Goal: Information Seeking & Learning: Learn about a topic

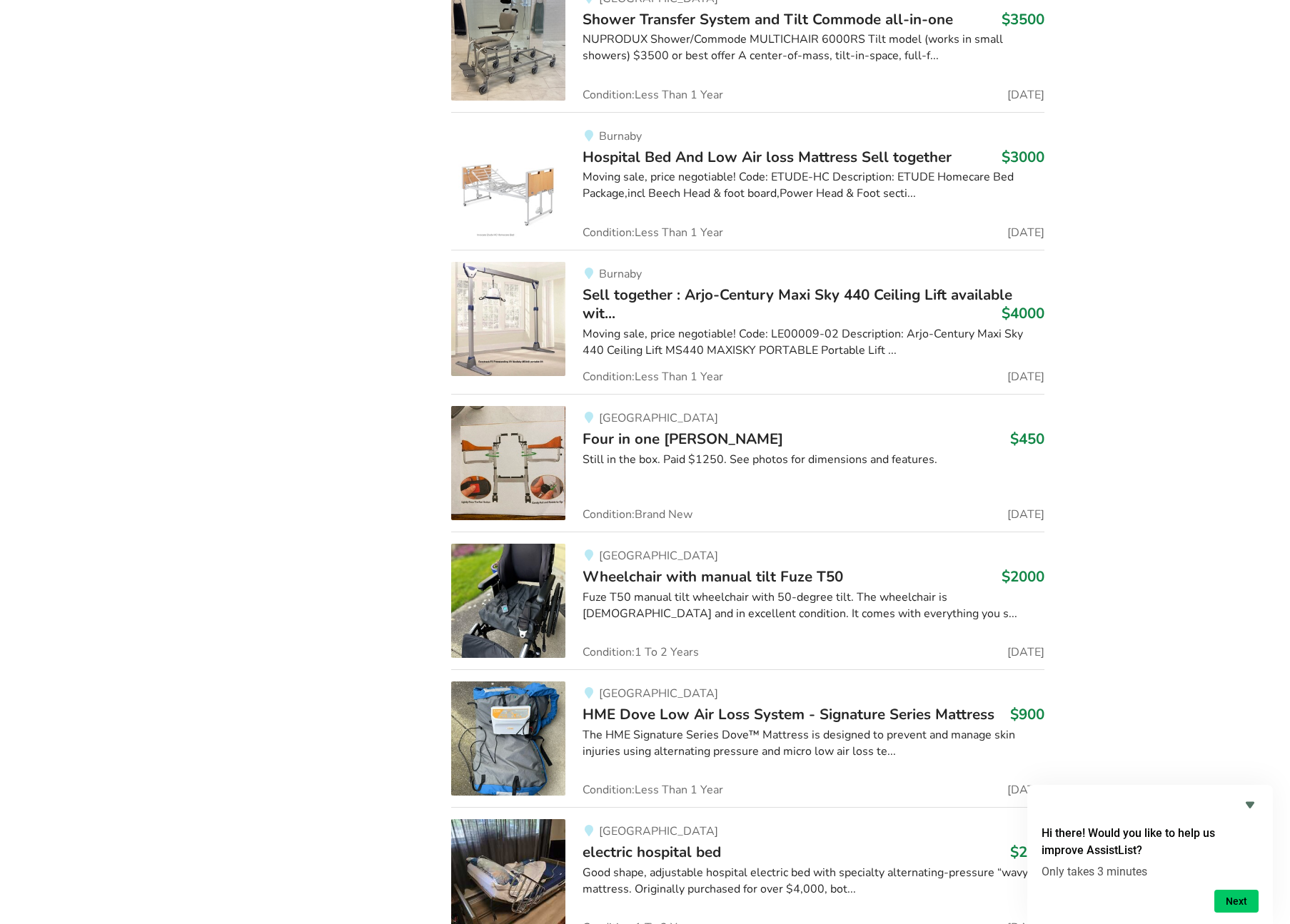
scroll to position [5636, 0]
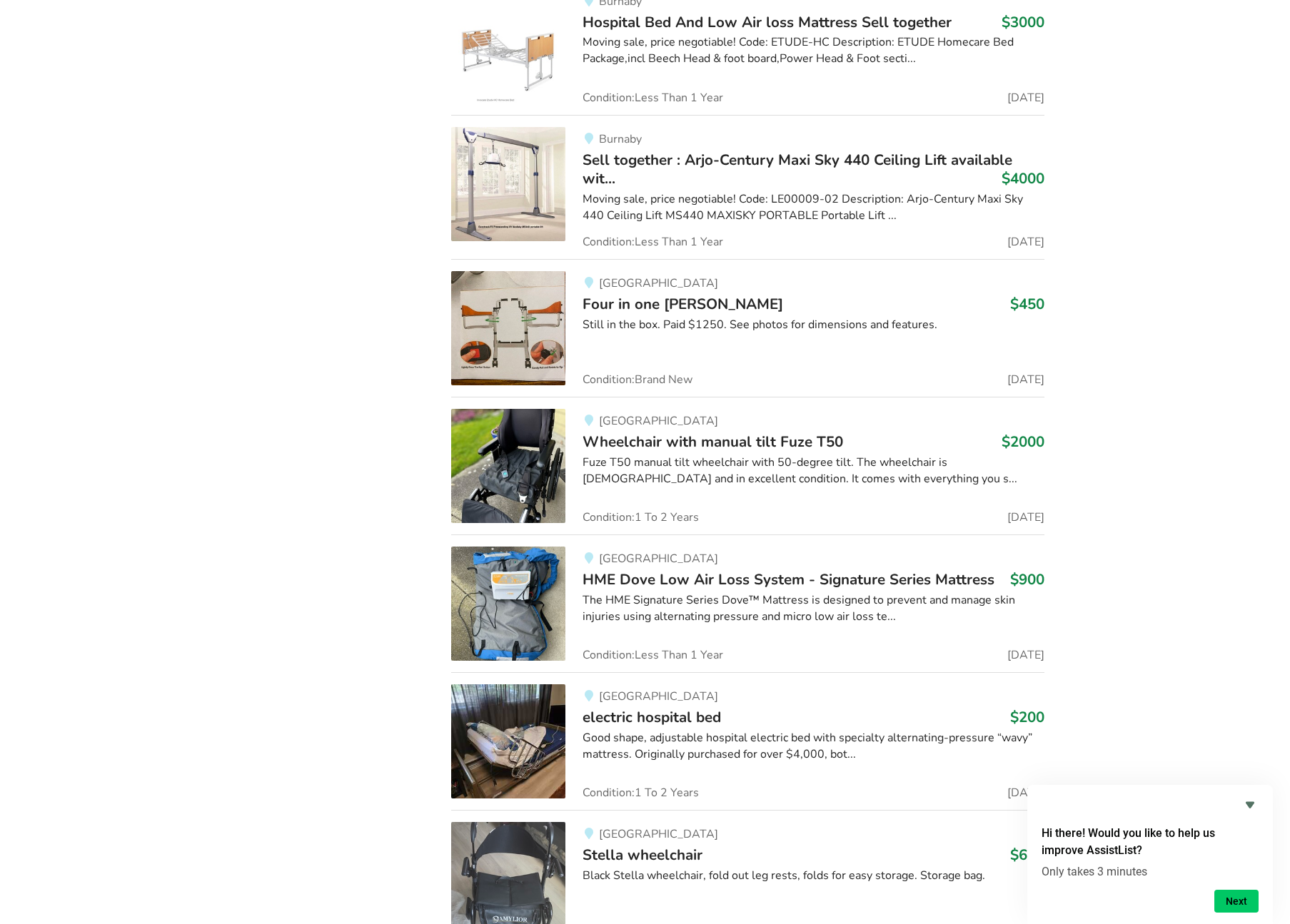
click at [727, 723] on div "[GEOGRAPHIC_DATA] bed $200 Good shape, adjustable hospital electric bed with sp…" at bounding box center [805, 741] width 479 height 114
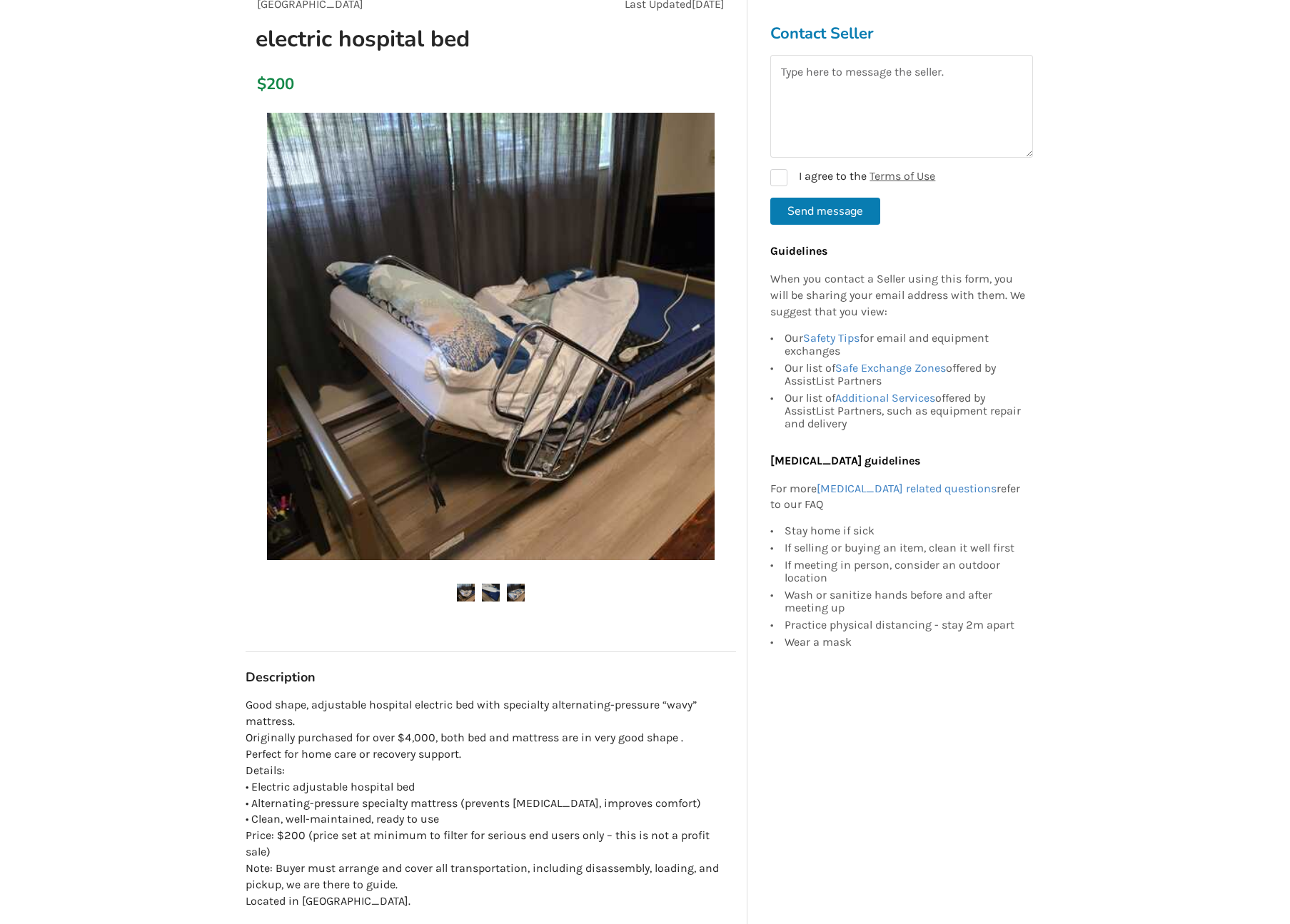
scroll to position [248, 0]
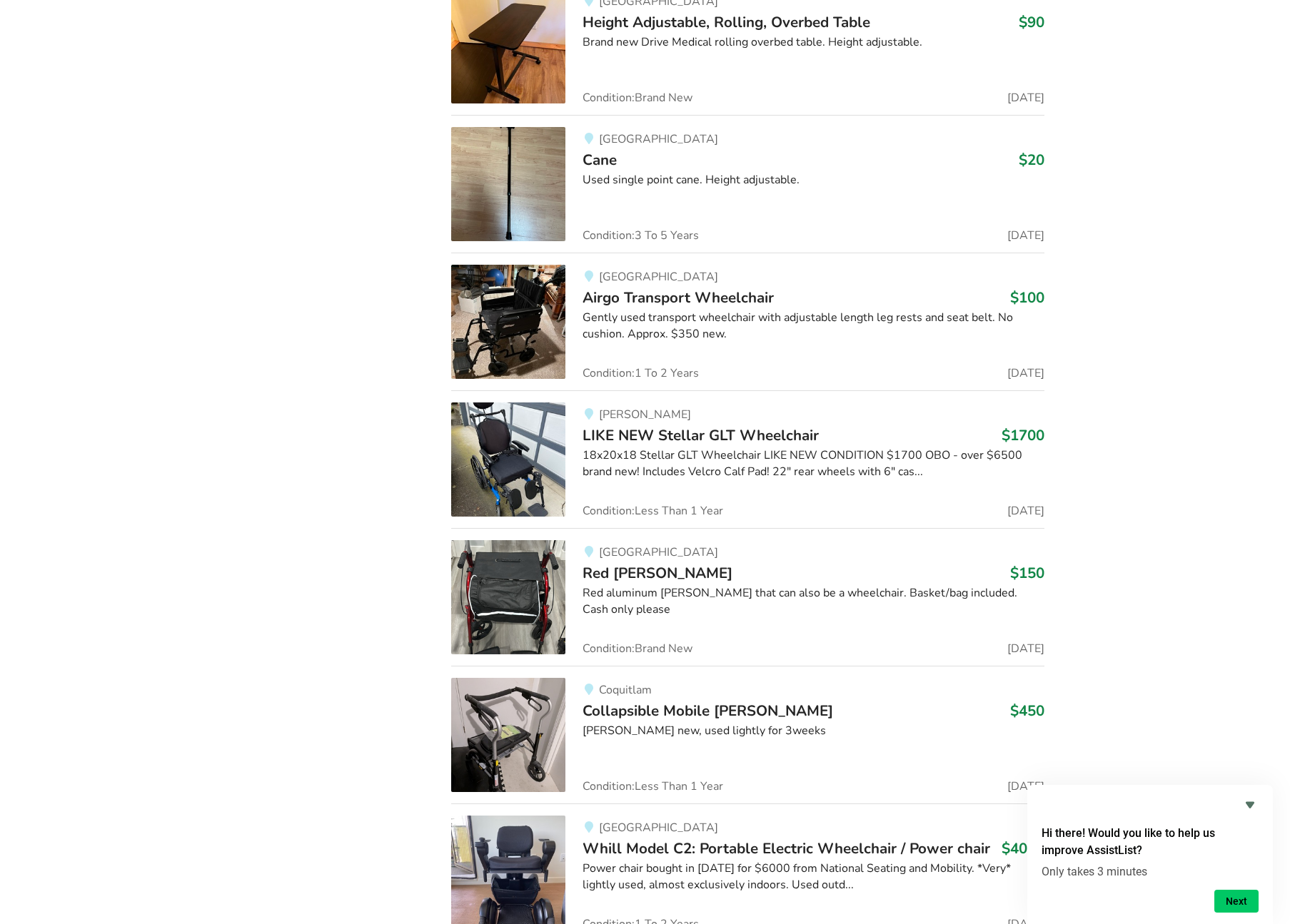
scroll to position [11121, 0]
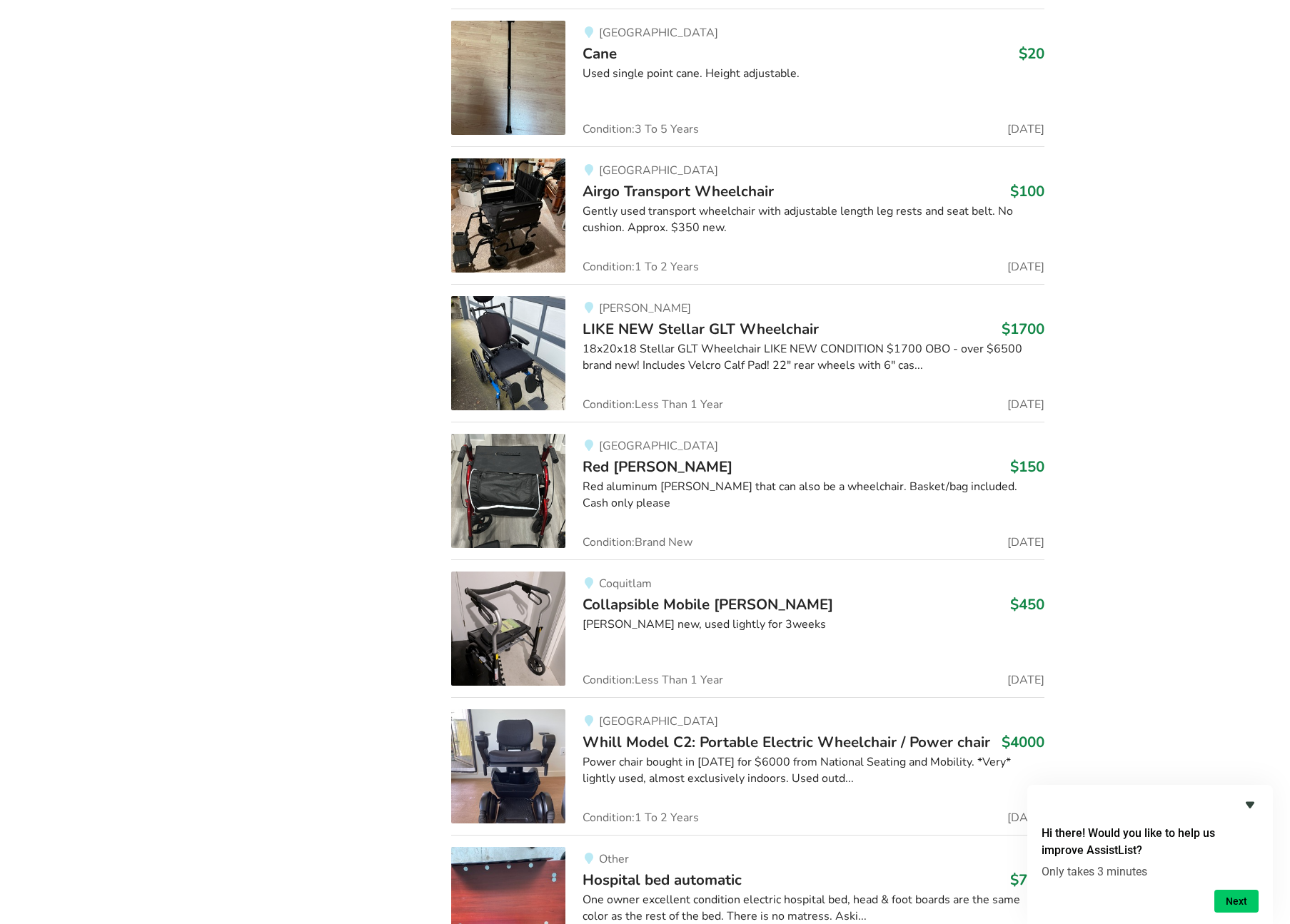
click at [1250, 803] on icon "Hide survey" at bounding box center [1250, 805] width 9 height 7
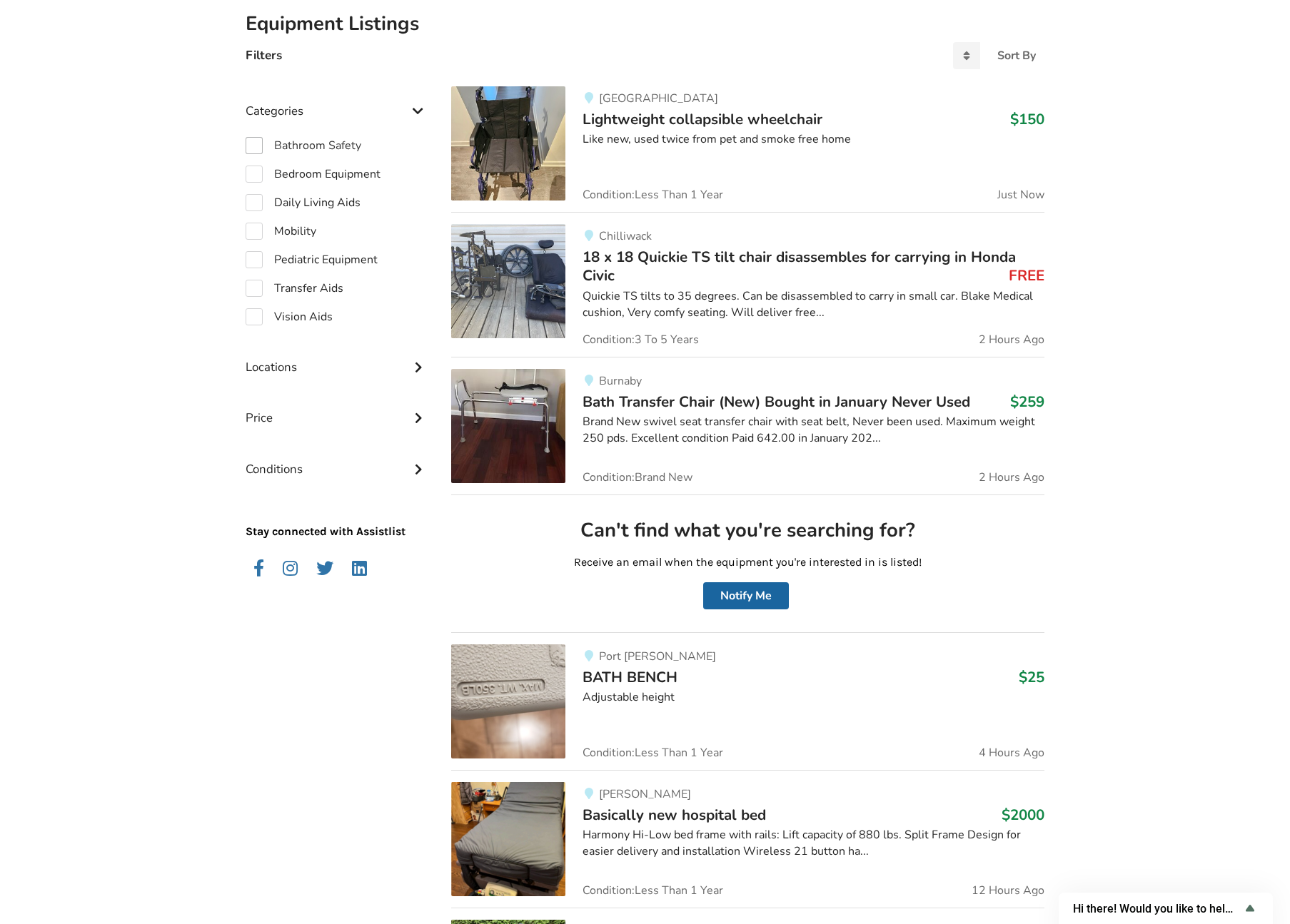
scroll to position [0, 0]
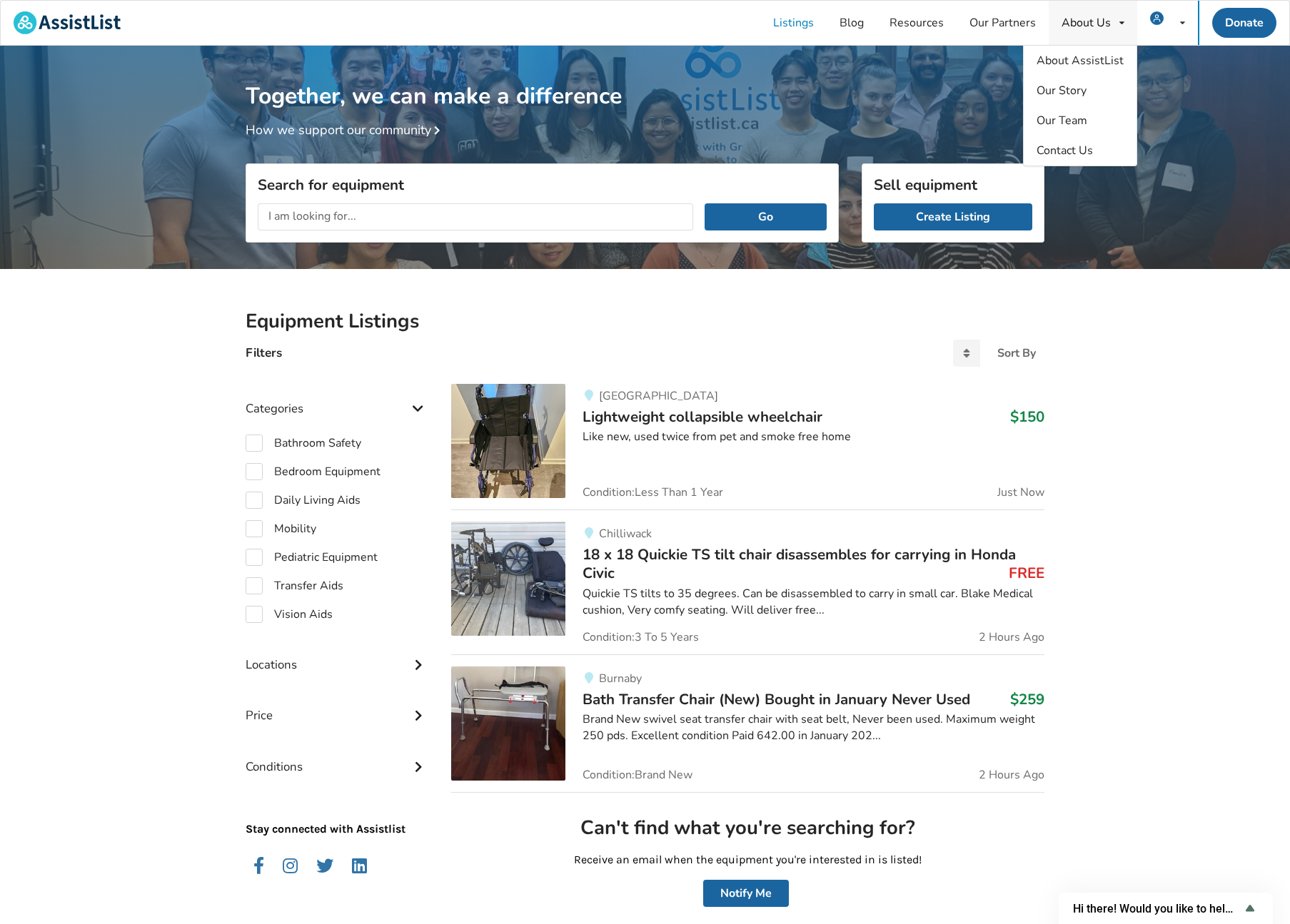
click at [1058, 26] on div "About Us About AssistList Our Story Our Team Contact Us" at bounding box center [1093, 23] width 88 height 44
click at [1091, 62] on span "About AssistList" at bounding box center [1080, 60] width 87 height 15
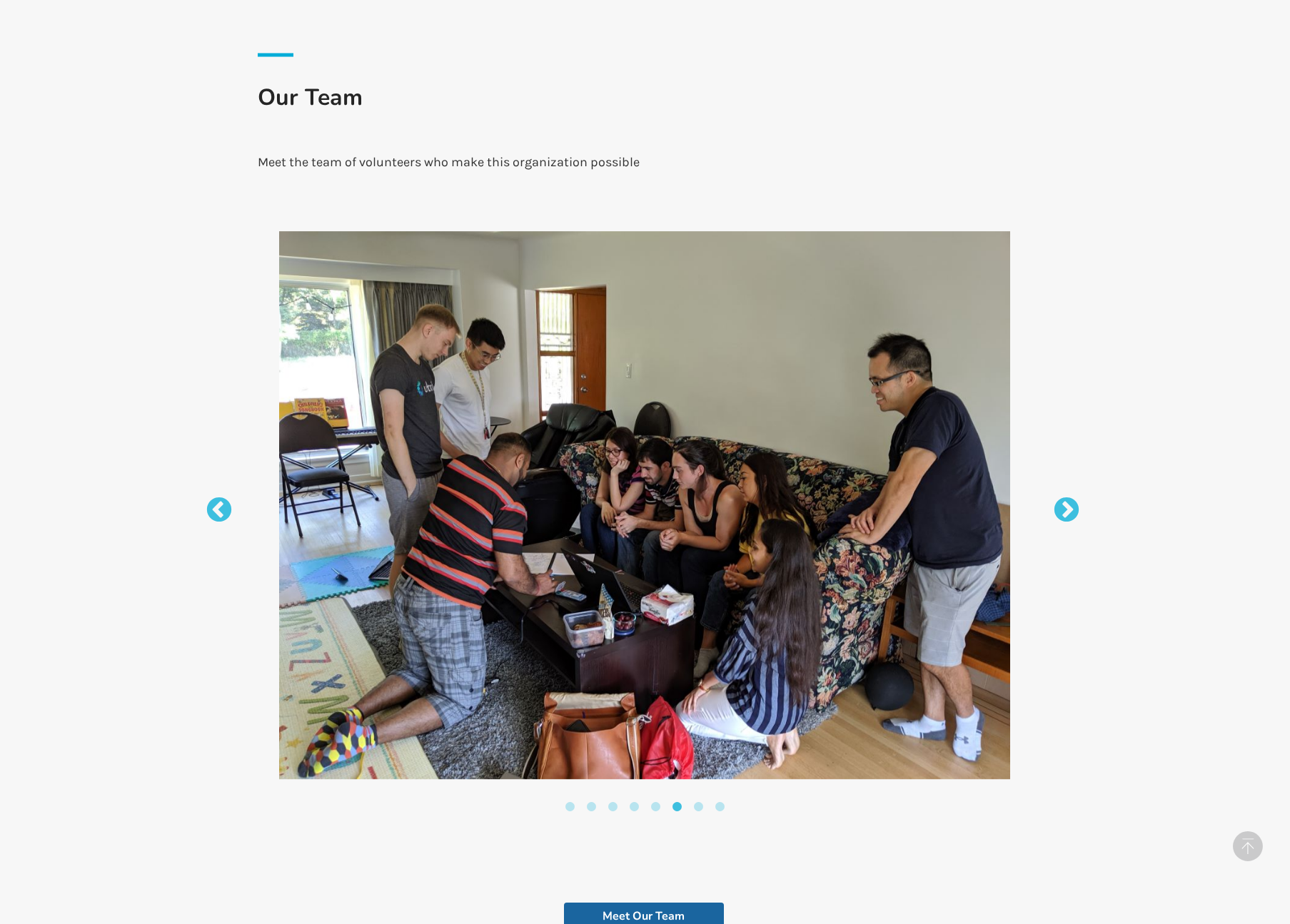
scroll to position [2249, 0]
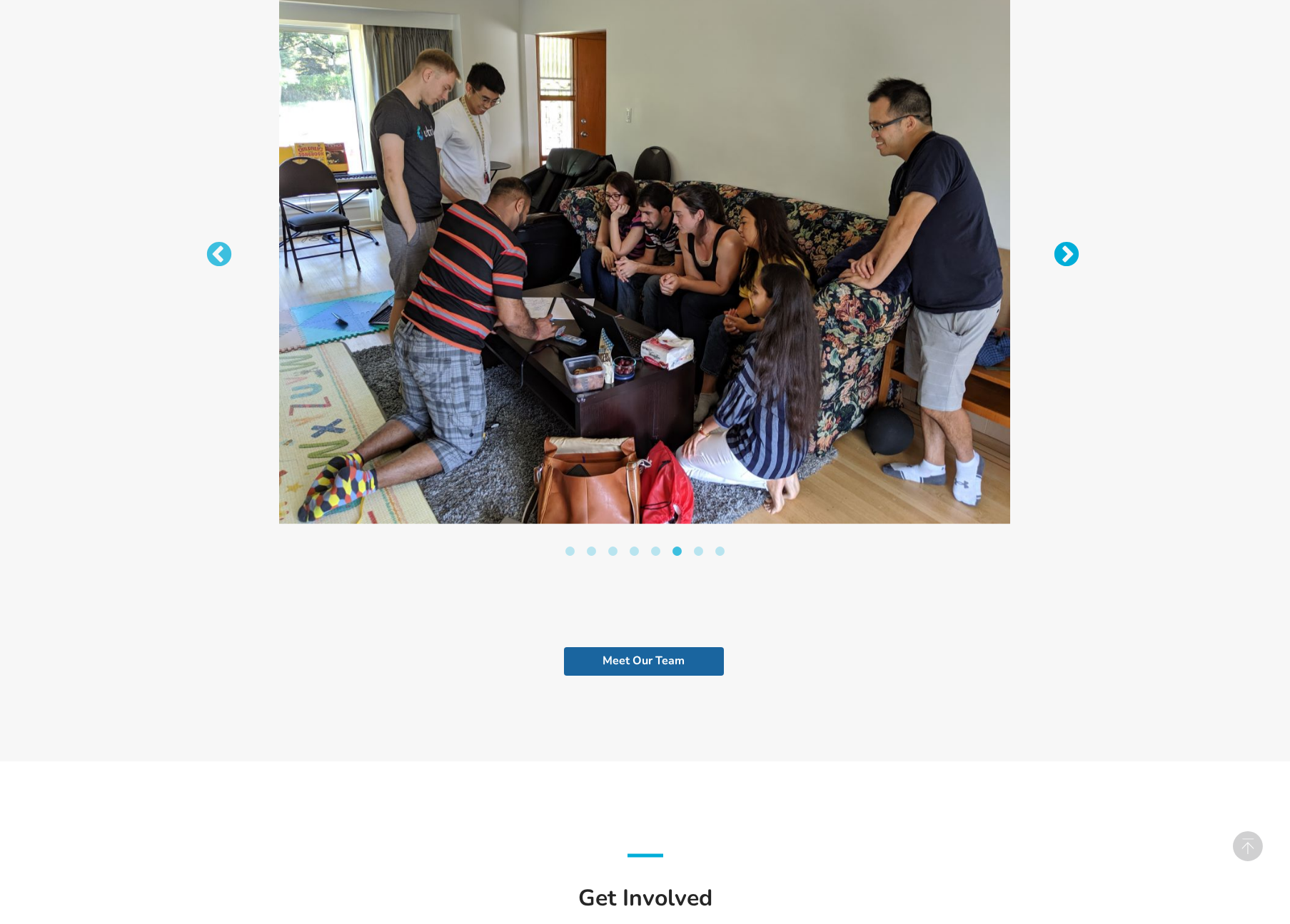
click at [1063, 250] on button "Next" at bounding box center [1059, 248] width 14 height 14
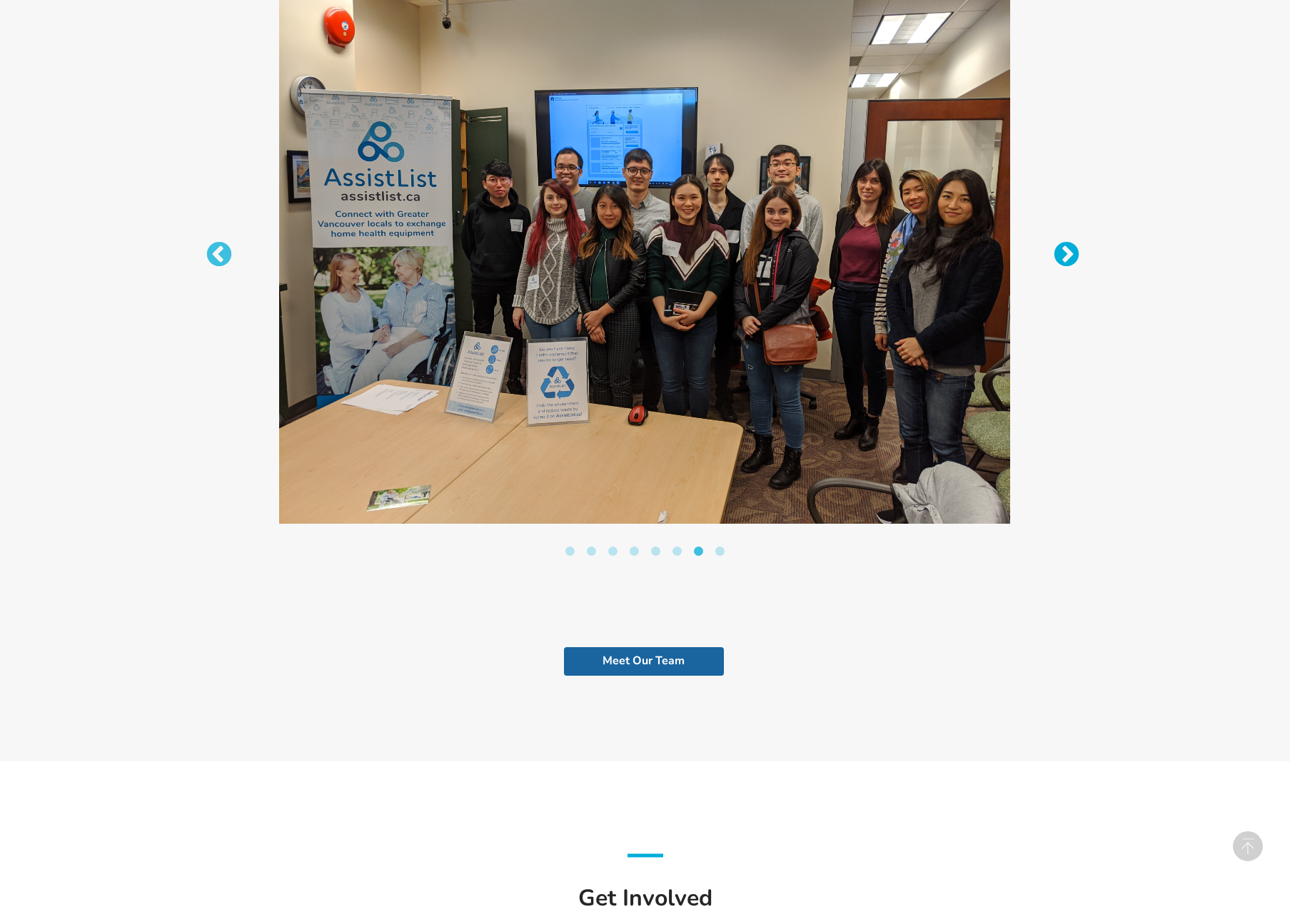
click at [1063, 250] on button "Next" at bounding box center [1059, 248] width 14 height 14
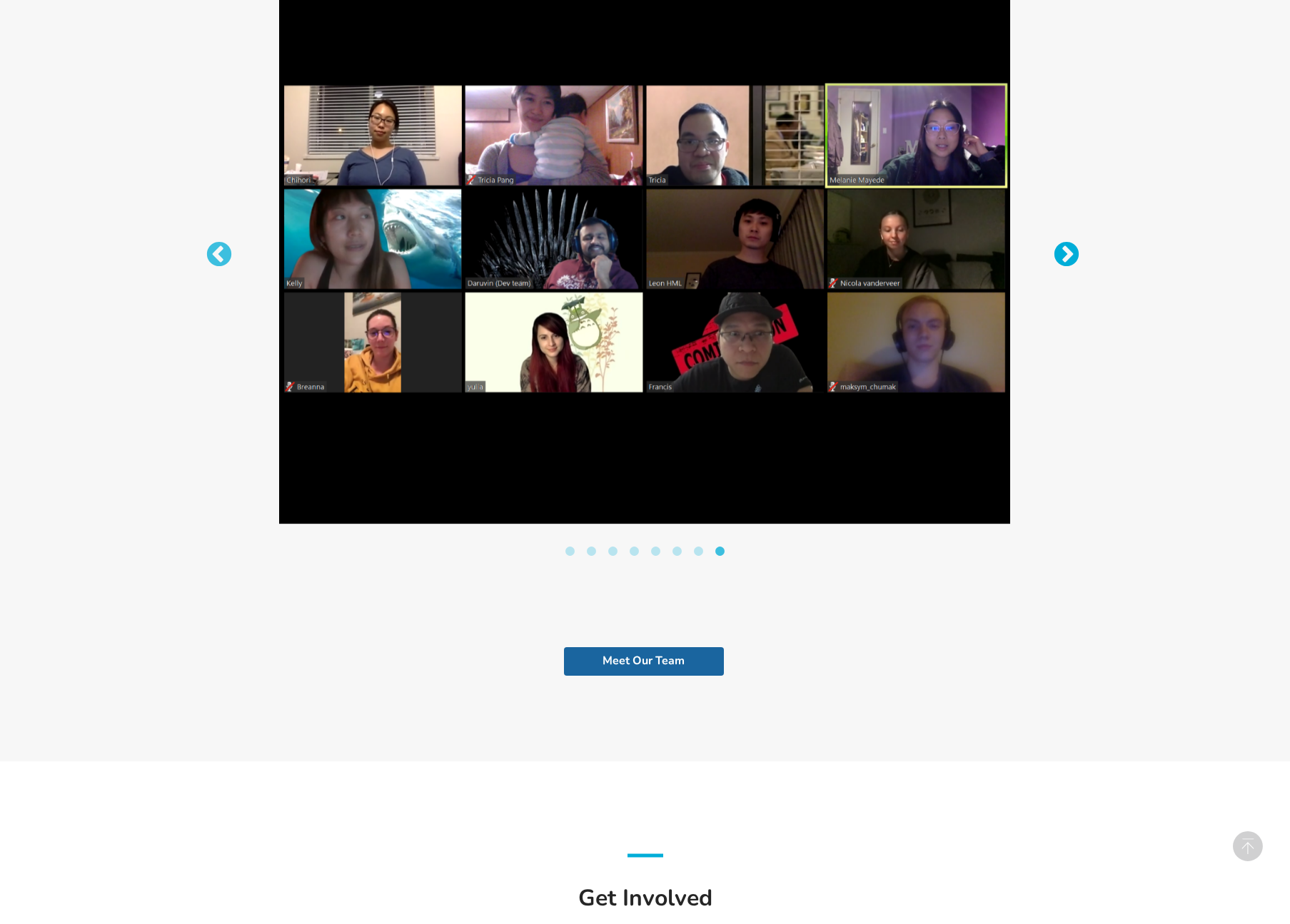
click at [1063, 250] on button "Next" at bounding box center [1059, 248] width 14 height 14
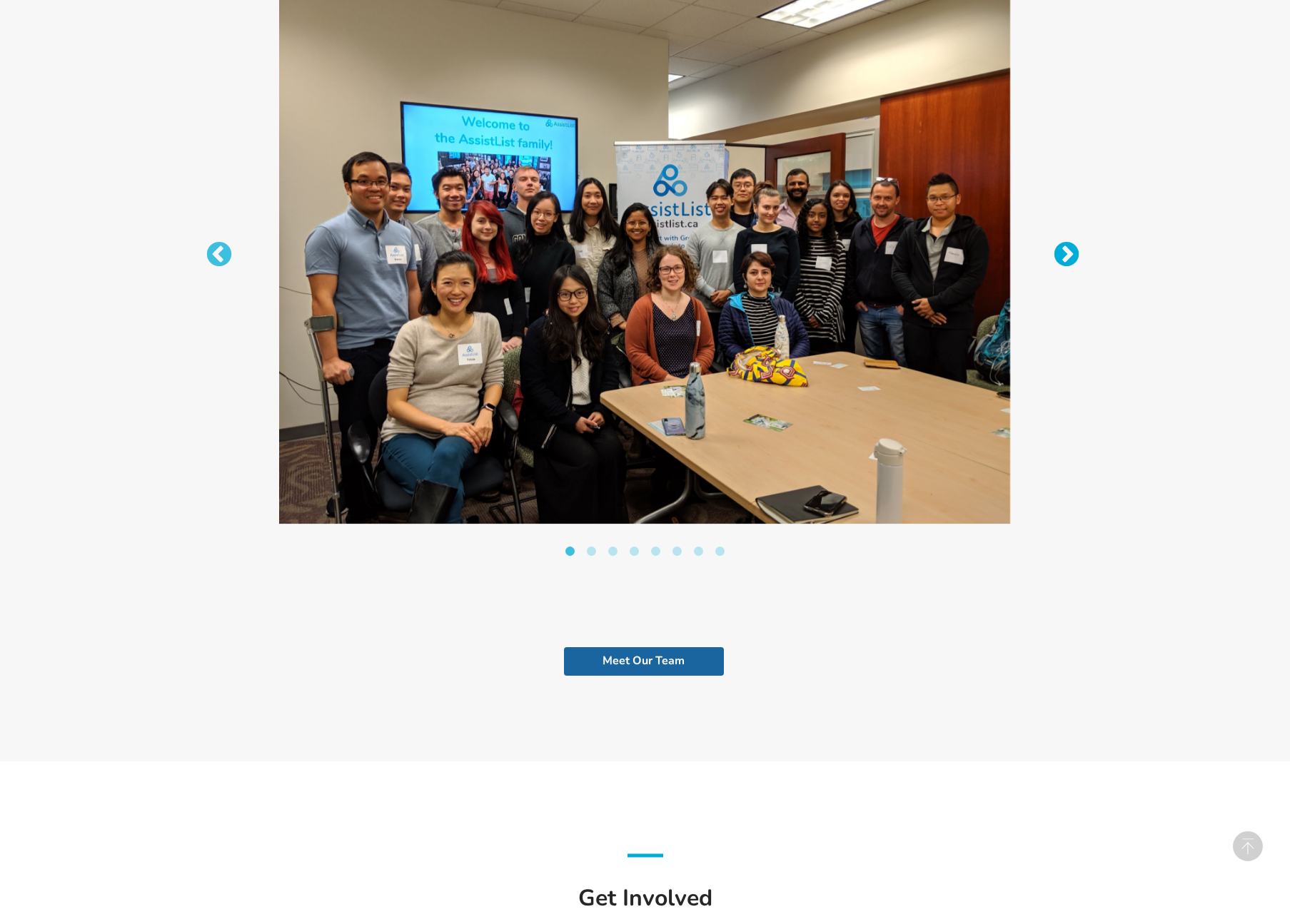
click at [1064, 251] on button "Next" at bounding box center [1059, 248] width 14 height 14
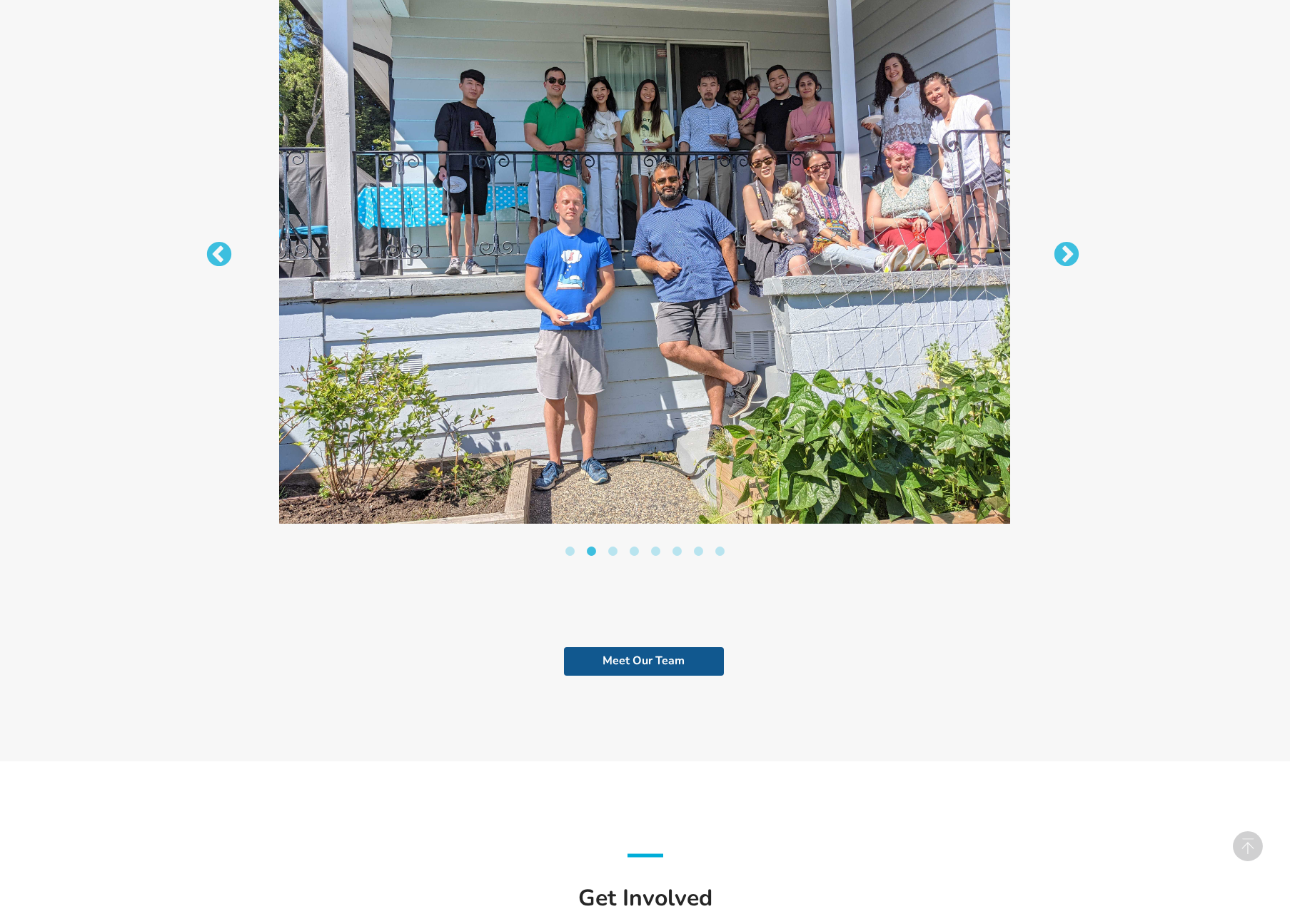
click at [646, 659] on link "Meet Our Team" at bounding box center [644, 662] width 160 height 29
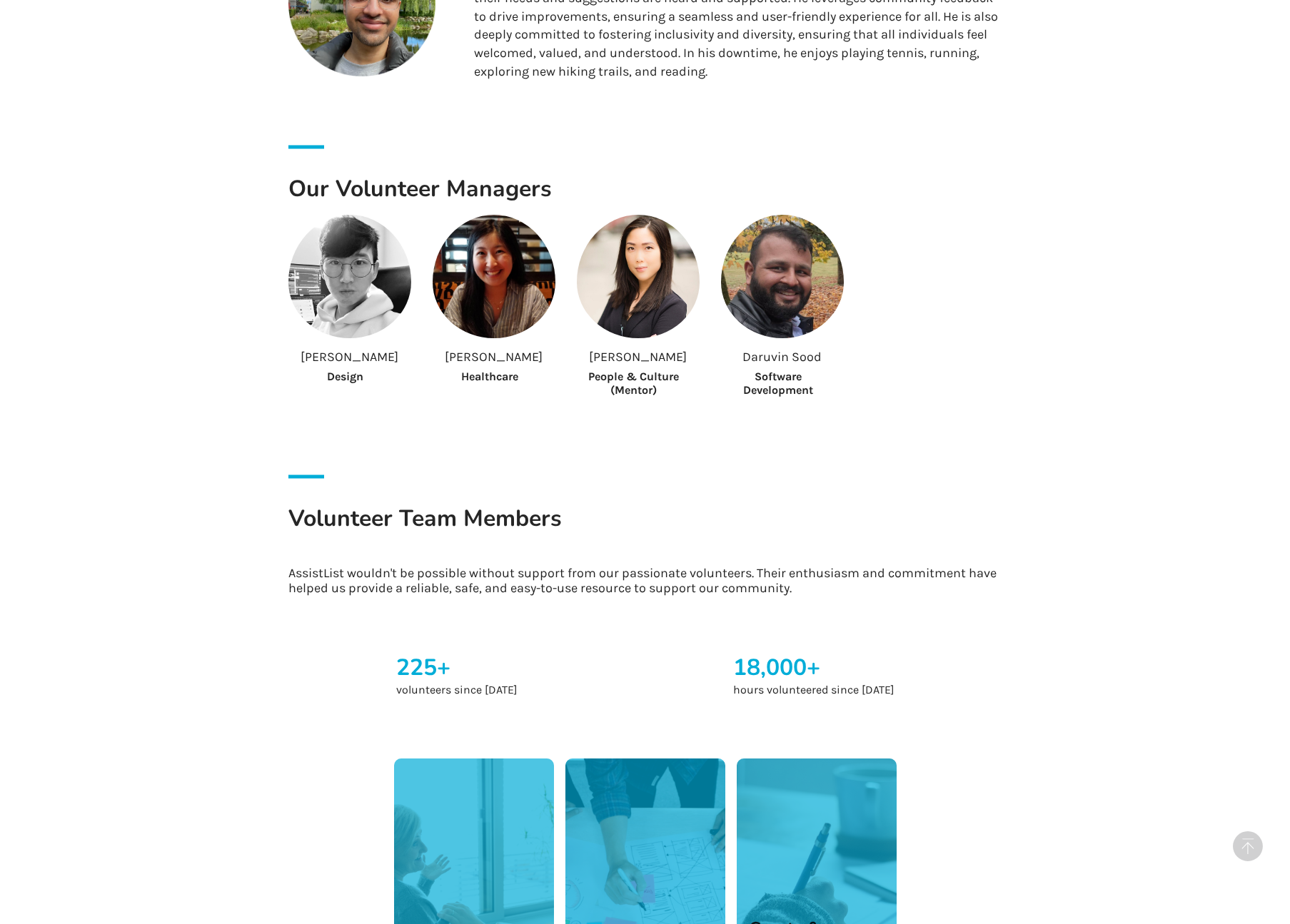
scroll to position [1744, 0]
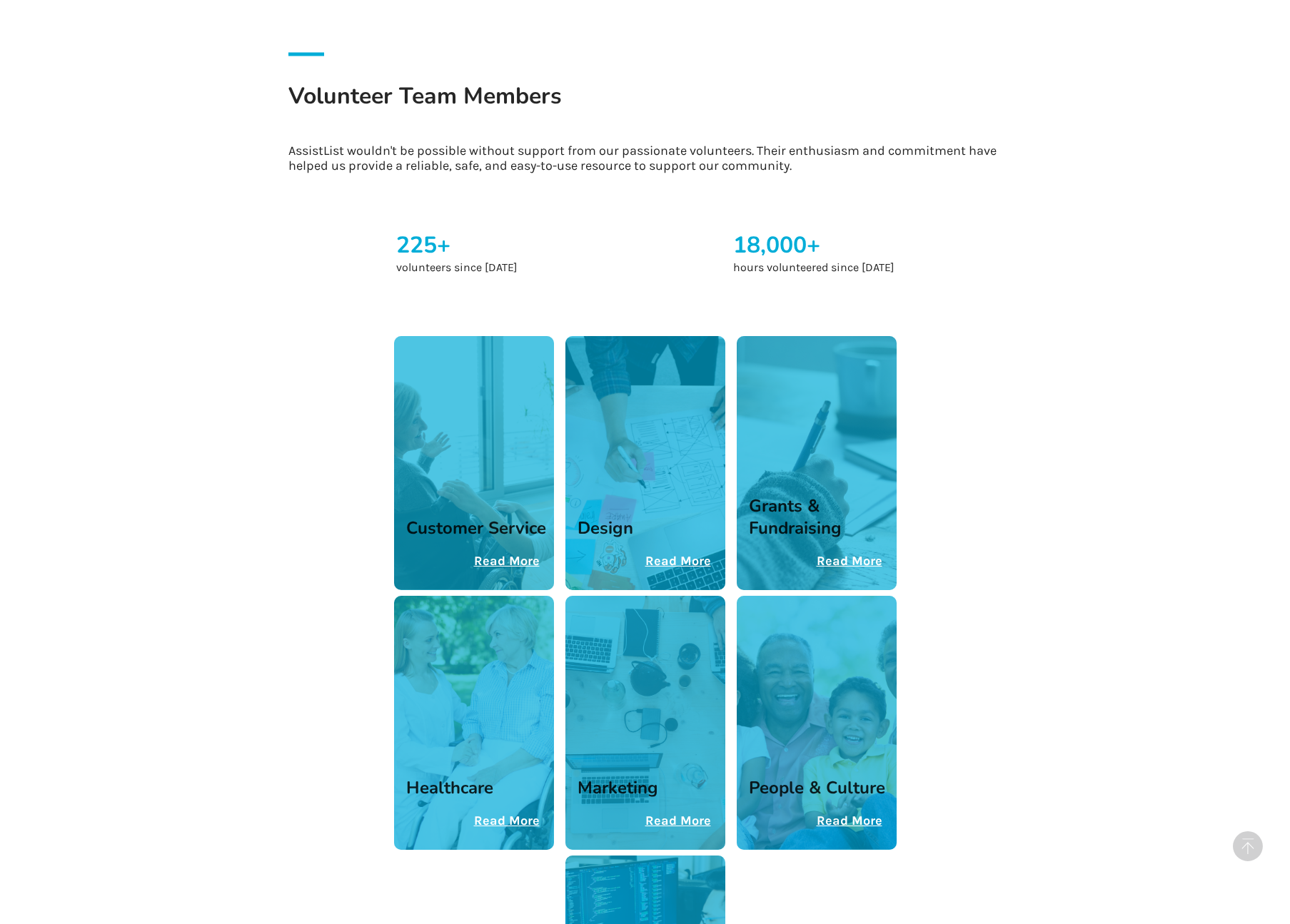
click at [668, 553] on u "Read More" at bounding box center [678, 560] width 65 height 15
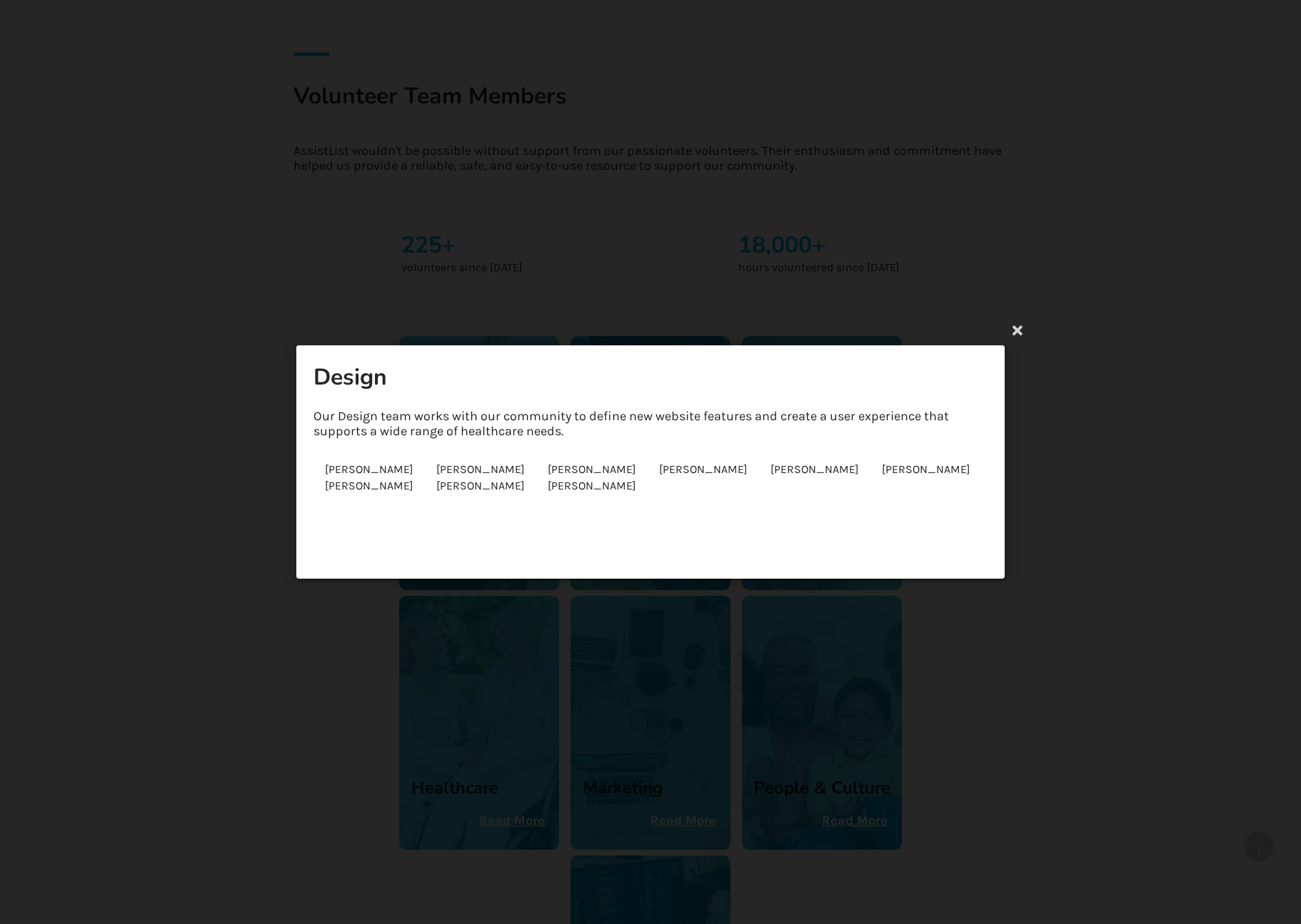
click at [1116, 628] on div "Design Our Design team works with our community to define new website features …" at bounding box center [650, 462] width 1301 height 924
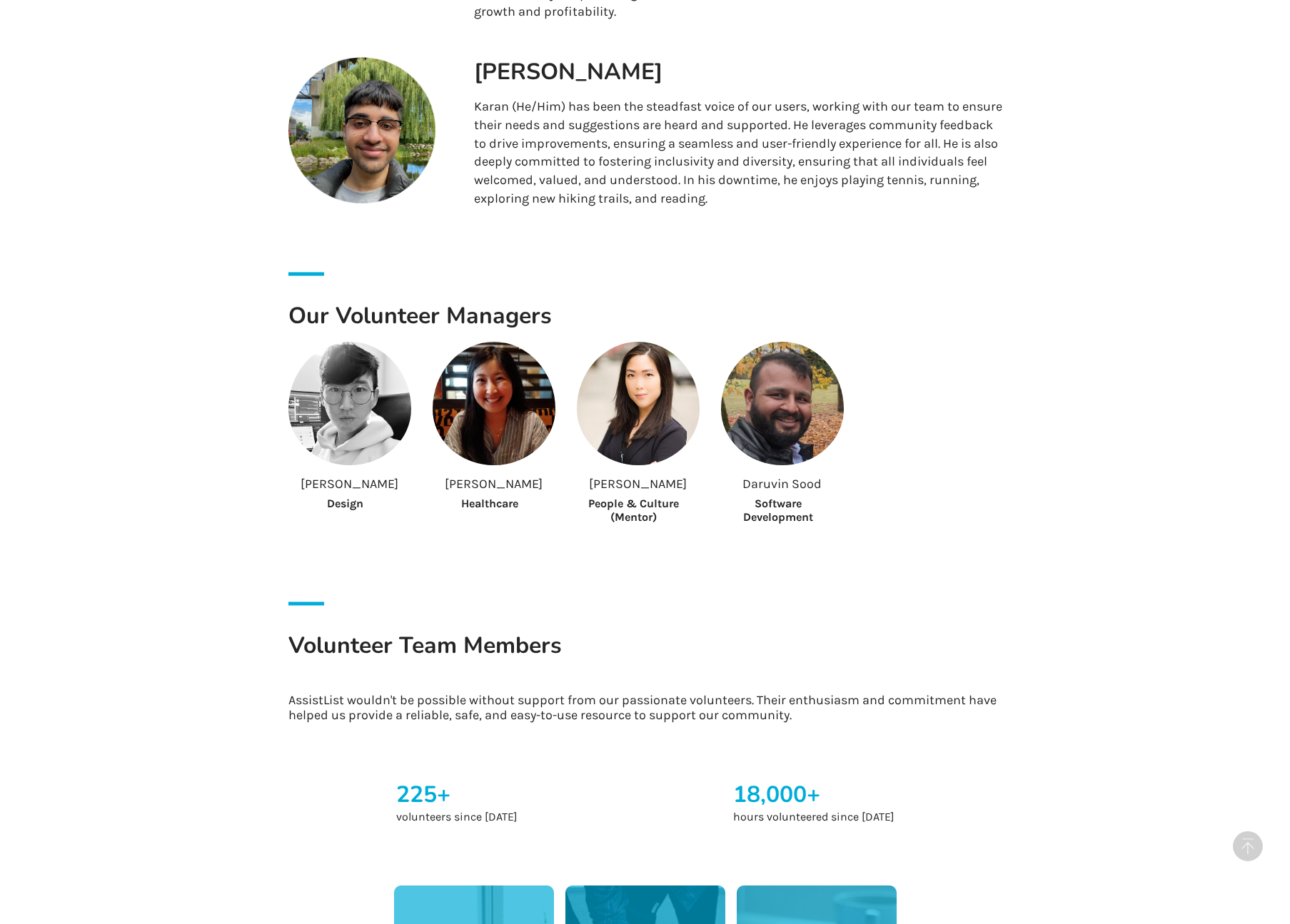
scroll to position [0, 0]
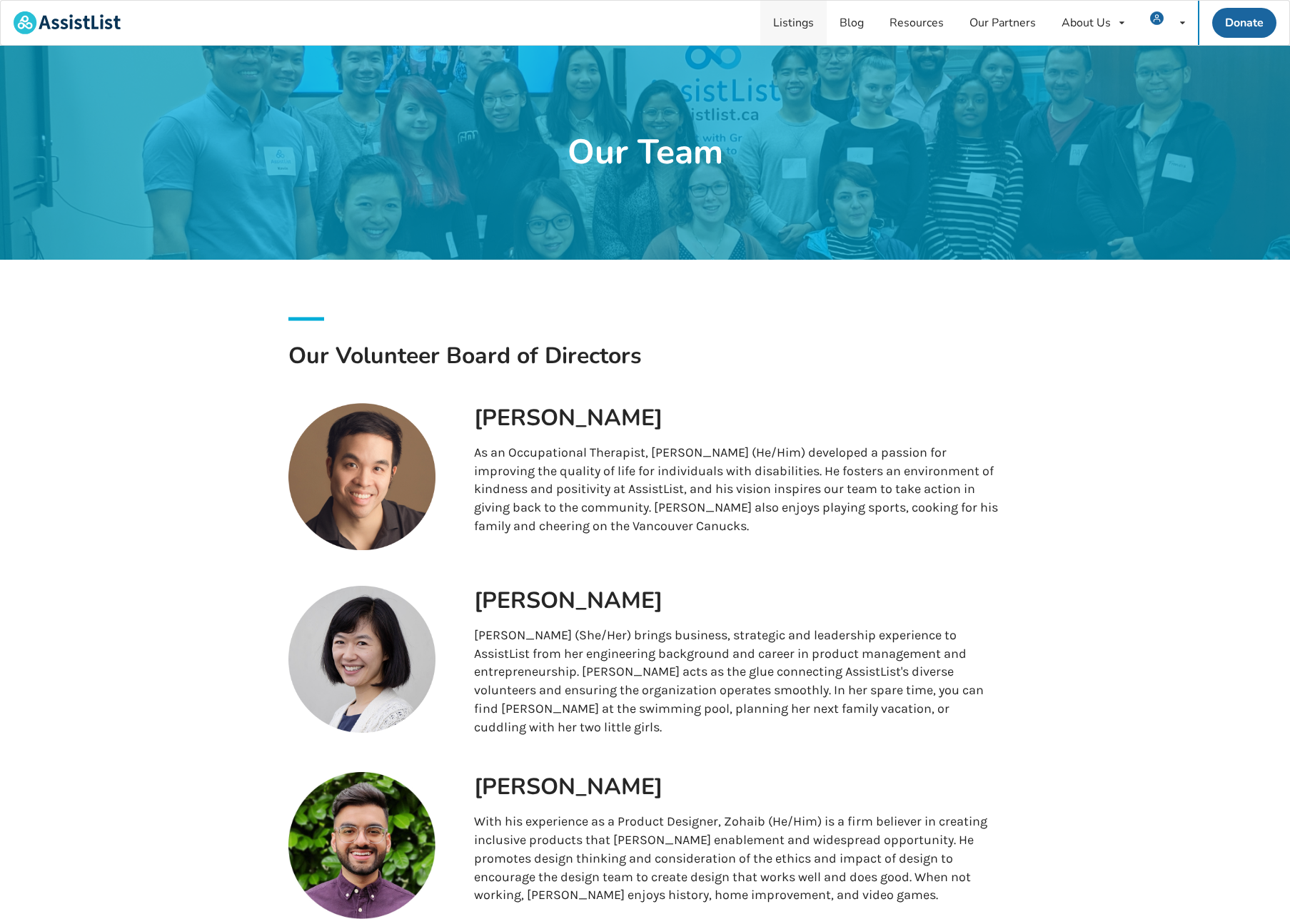
click at [810, 17] on link "Listings" at bounding box center [794, 23] width 66 height 44
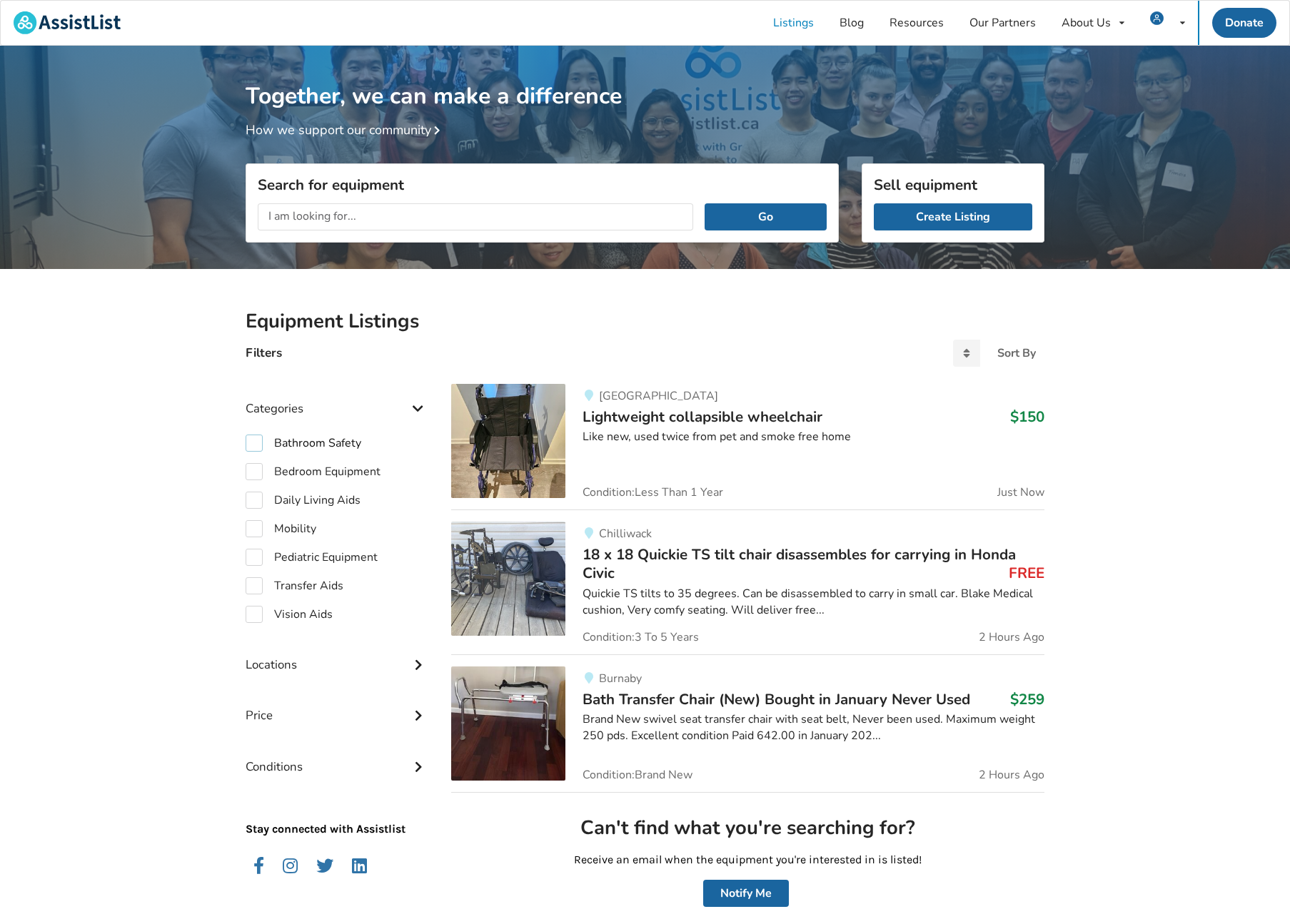
click at [329, 444] on label "Bathroom Safety" at bounding box center [303, 443] width 115 height 17
checkbox input "true"
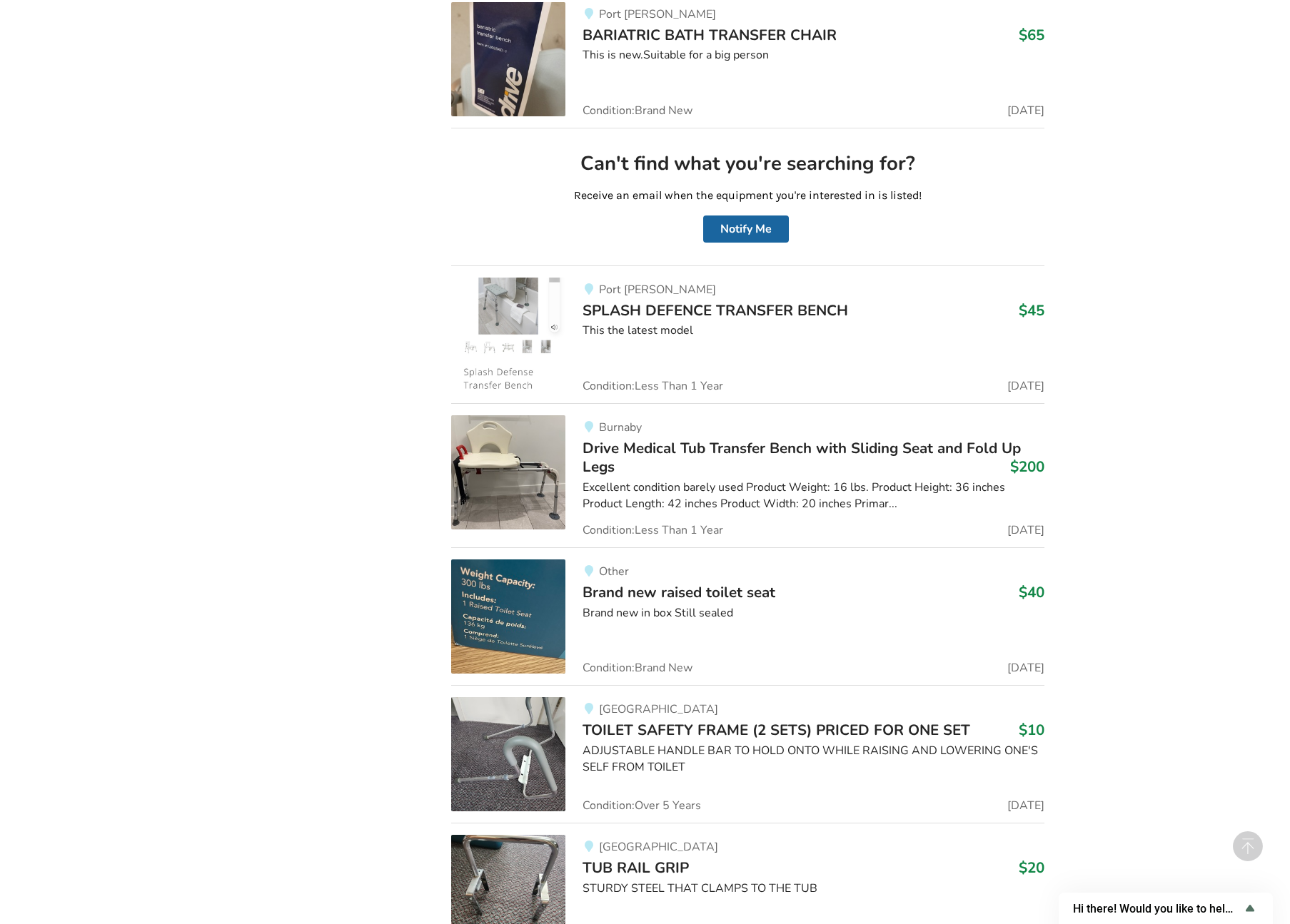
scroll to position [3958, 0]
